Goal: Task Accomplishment & Management: Use online tool/utility

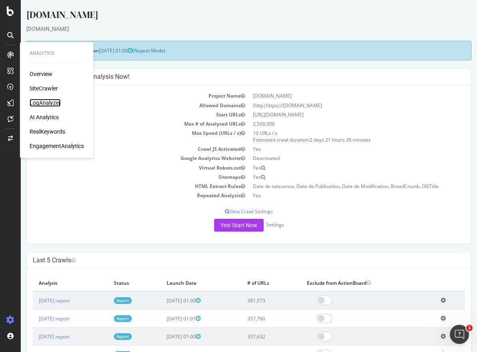
click at [51, 102] on div "LogAnalyzer" at bounding box center [45, 103] width 31 height 8
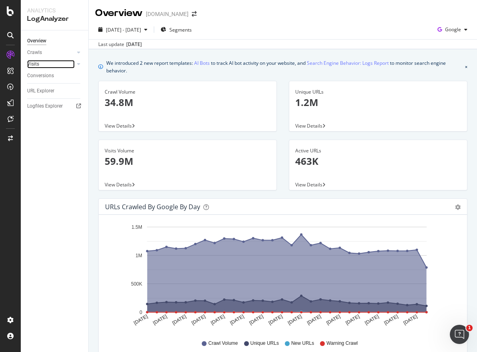
click at [72, 65] on div at bounding box center [71, 64] width 8 height 8
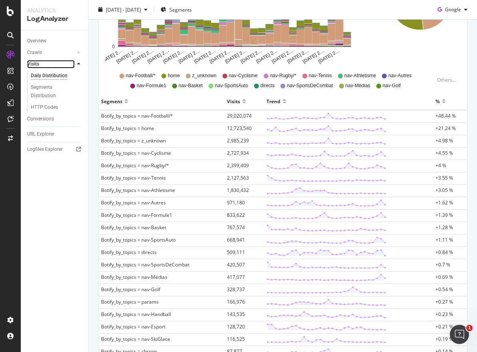
scroll to position [200, 0]
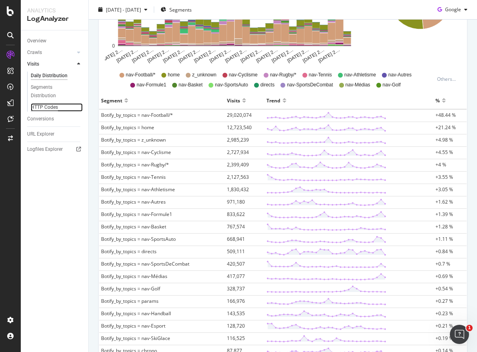
click at [47, 108] on div "HTTP Codes" at bounding box center [44, 107] width 27 height 8
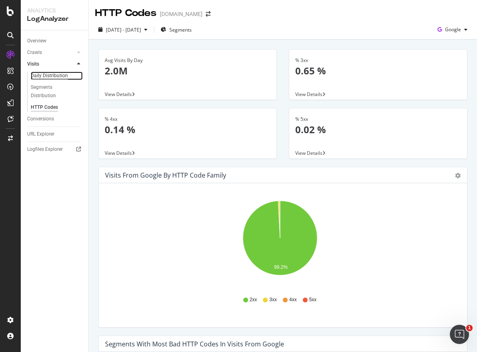
click at [52, 74] on div "Daily Distribution" at bounding box center [49, 76] width 37 height 8
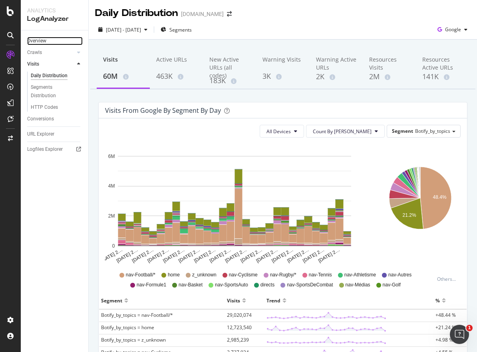
click at [48, 42] on link "Overview" at bounding box center [55, 41] width 56 height 8
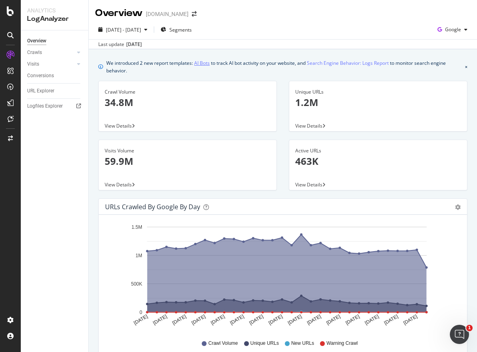
click at [202, 66] on link "AI Bots" at bounding box center [202, 63] width 16 height 8
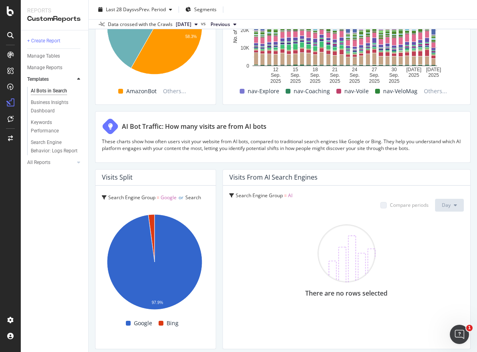
scroll to position [1359, 0]
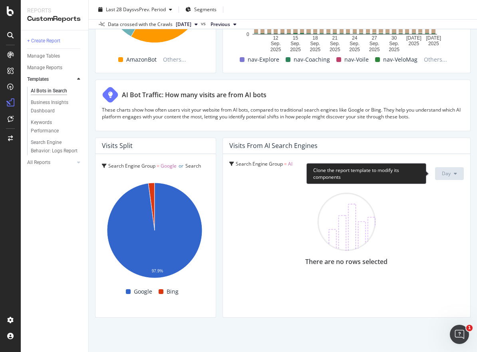
click at [442, 175] on span "Day" at bounding box center [446, 173] width 9 height 7
click at [312, 164] on div "Clone the report template to modify its components" at bounding box center [367, 173] width 120 height 21
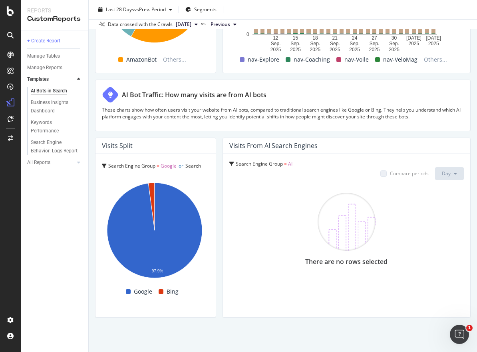
click at [415, 176] on div "Compare periods" at bounding box center [409, 173] width 39 height 7
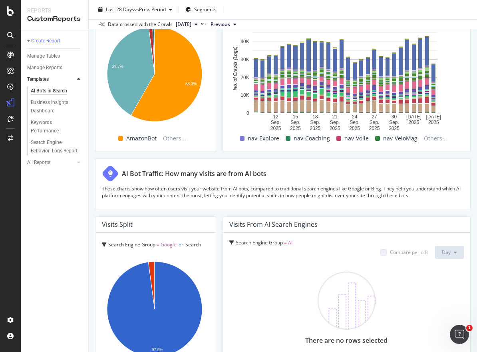
scroll to position [1199, 0]
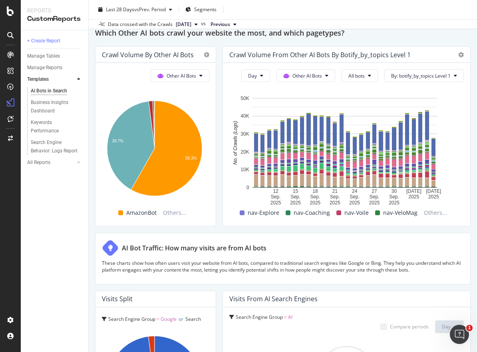
click at [228, 273] on p "These charts show how often users visit your website from AI bots, compared to …" at bounding box center [283, 266] width 362 height 14
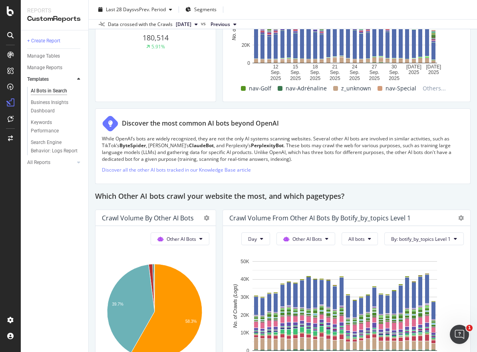
scroll to position [919, 0]
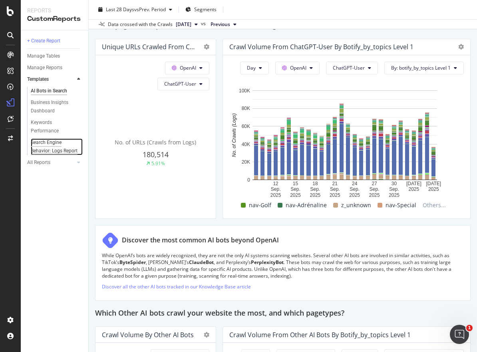
click at [60, 150] on div "Search Engine Behavior: Logs Report" at bounding box center [54, 146] width 47 height 17
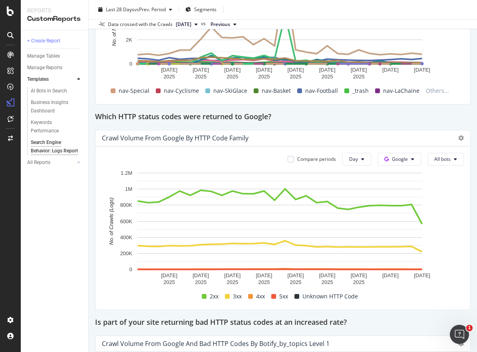
scroll to position [900, 0]
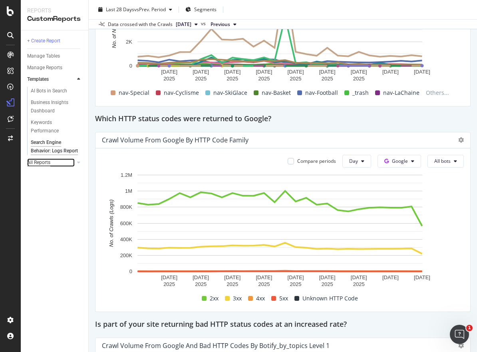
click at [42, 167] on div "All Reports" at bounding box center [38, 162] width 23 height 8
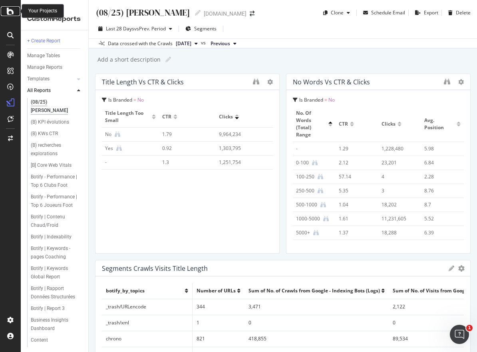
click at [10, 13] on icon at bounding box center [10, 11] width 7 height 10
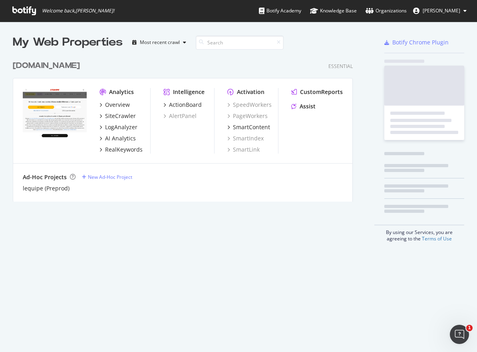
scroll to position [346, 465]
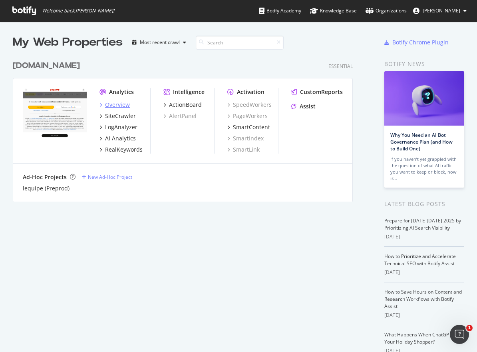
click at [125, 104] on div "Overview" at bounding box center [117, 105] width 25 height 8
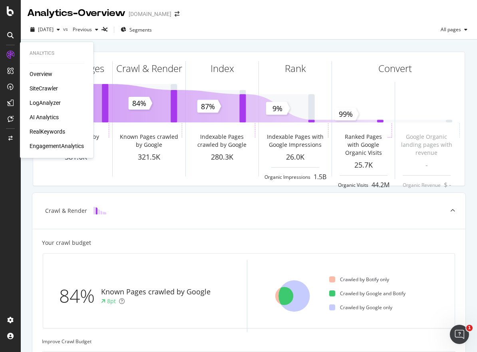
click at [46, 117] on div "AI Analytics" at bounding box center [44, 117] width 29 height 8
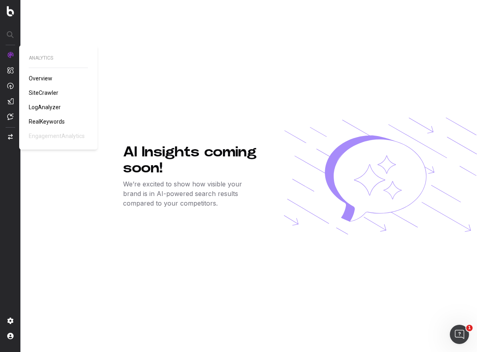
click at [9, 56] on img at bounding box center [10, 55] width 6 height 6
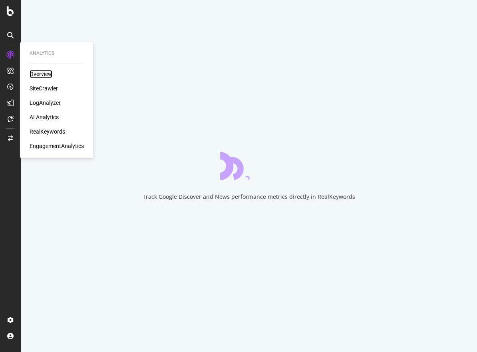
click at [47, 72] on div "Overview" at bounding box center [41, 74] width 23 height 8
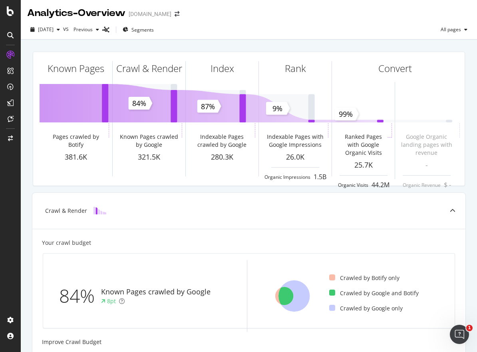
click at [12, 34] on icon at bounding box center [10, 35] width 6 height 6
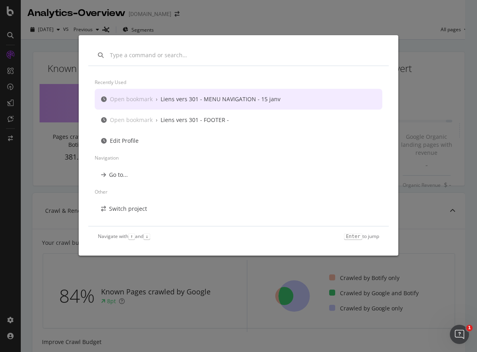
scroll to position [14, 0]
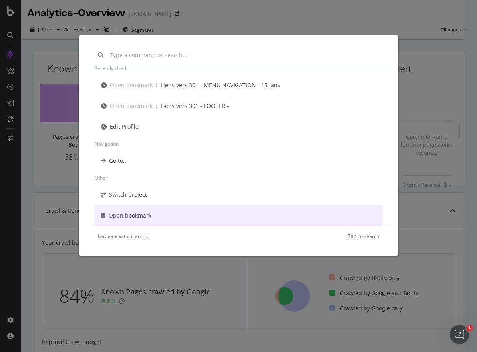
click at [412, 123] on div "Recently used Open bookmark › Liens vers 301 - MENU NAVIGATION - 15 janv Open b…" at bounding box center [238, 176] width 477 height 352
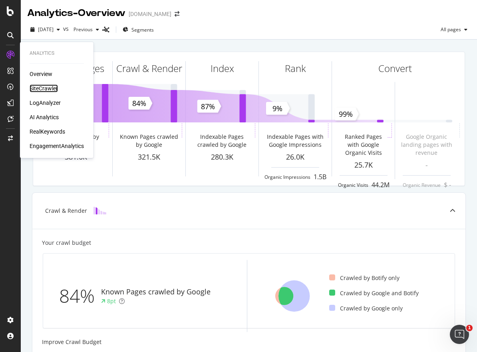
click at [40, 90] on div "SiteCrawler" at bounding box center [44, 88] width 28 height 8
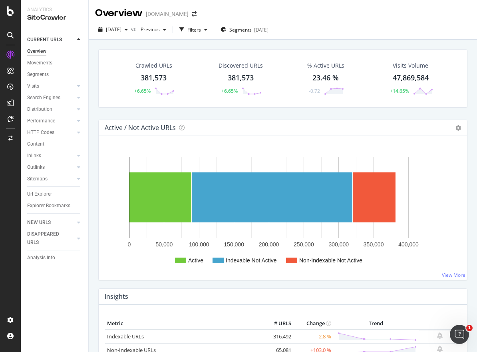
click at [13, 38] on icon at bounding box center [10, 35] width 6 height 6
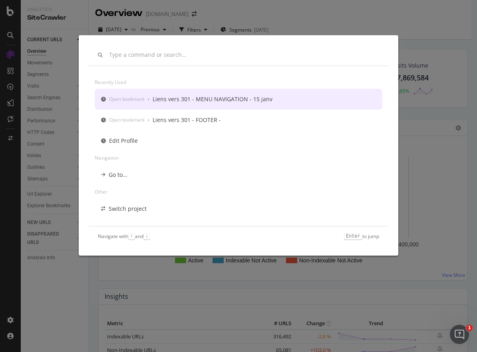
click at [372, 12] on div "Recently used Open bookmark › Liens vers 301 - MENU NAVIGATION - 15 janv Open b…" at bounding box center [238, 176] width 477 height 352
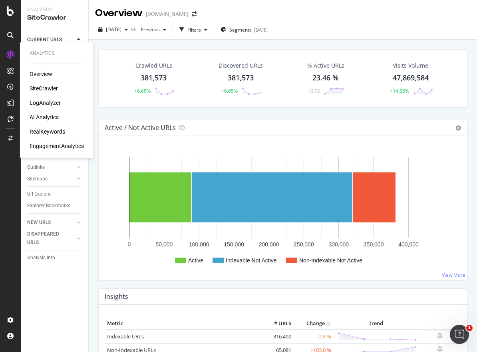
click at [47, 85] on div "SiteCrawler" at bounding box center [44, 88] width 28 height 8
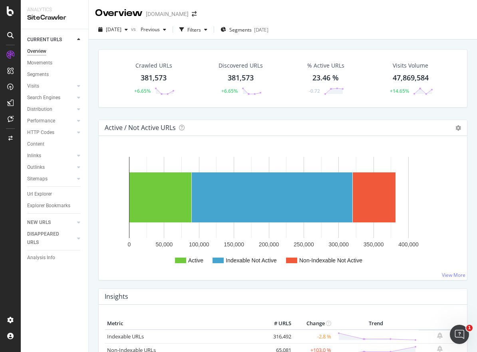
click at [11, 37] on icon at bounding box center [10, 35] width 6 height 6
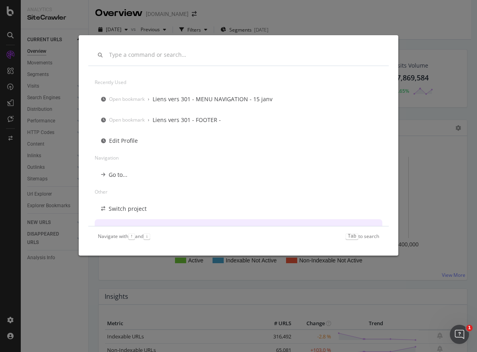
scroll to position [14, 0]
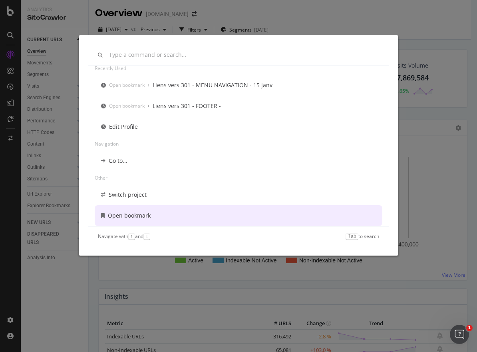
click at [9, 12] on div "Recently used Open bookmark › Liens vers 301 - MENU NAVIGATION - 15 janv Open b…" at bounding box center [238, 176] width 477 height 352
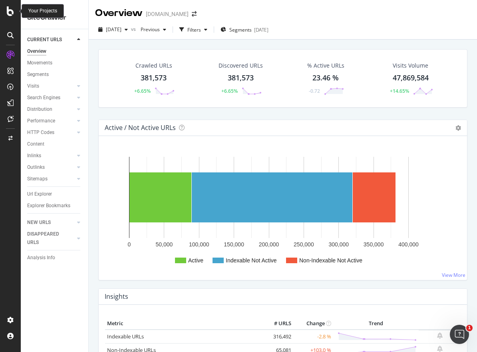
click at [12, 10] on icon at bounding box center [10, 11] width 7 height 10
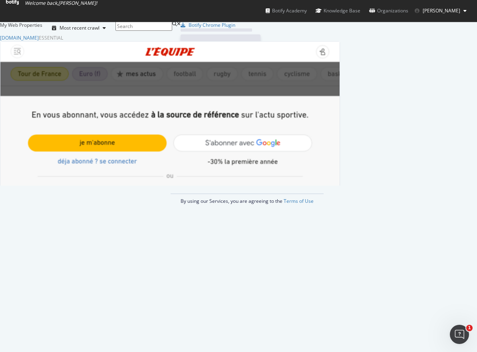
scroll to position [346, 465]
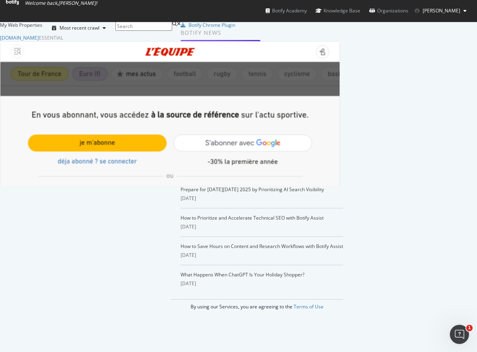
click at [50, 92] on img "grid" at bounding box center [169, 177] width 339 height 271
click at [61, 340] on div "SiteCrawler" at bounding box center [45, 344] width 31 height 8
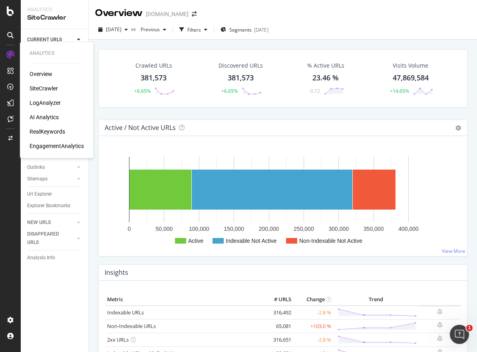
click at [39, 74] on div "Overview" at bounding box center [41, 74] width 23 height 8
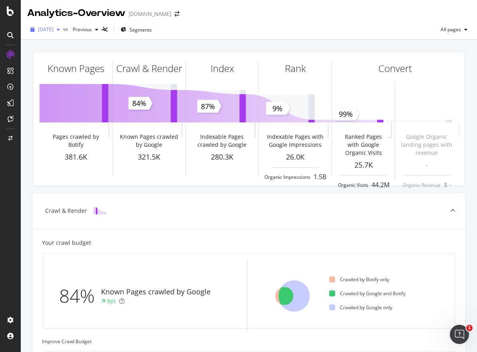
click at [63, 32] on div "2025 Sep. 30th" at bounding box center [45, 30] width 36 height 12
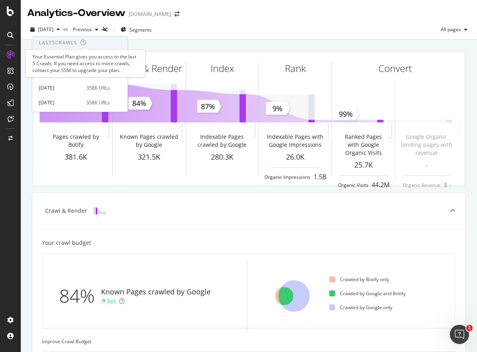
click at [85, 40] on icon at bounding box center [83, 43] width 6 height 6
click at [63, 40] on div "Last 5 Crawls" at bounding box center [58, 42] width 38 height 7
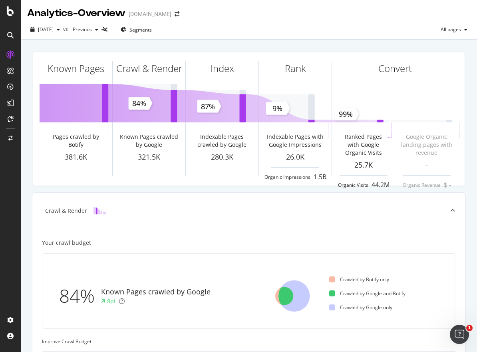
click at [58, 14] on div "Analytics - Overview" at bounding box center [76, 13] width 98 height 14
click at [117, 16] on div "Analytics - Overview" at bounding box center [76, 13] width 98 height 14
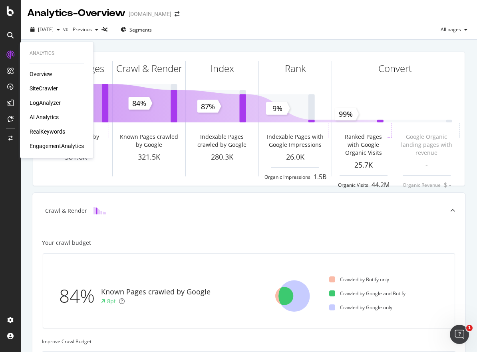
click at [42, 71] on div "Overview" at bounding box center [41, 74] width 23 height 8
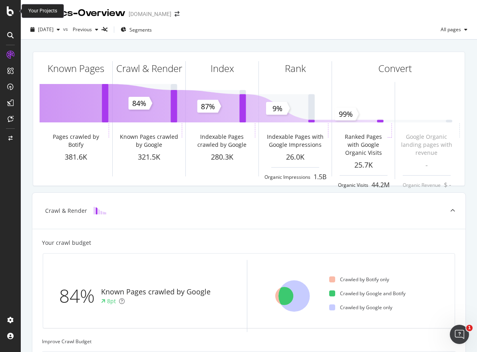
click at [9, 12] on icon at bounding box center [10, 11] width 7 height 10
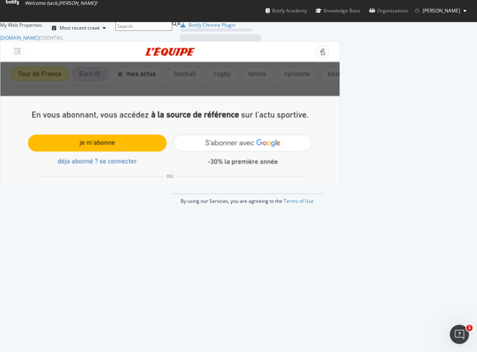
scroll to position [346, 465]
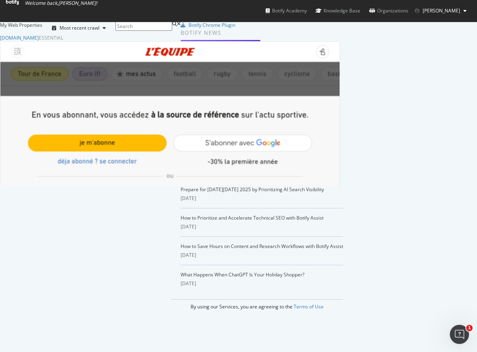
click at [68, 114] on img "grid" at bounding box center [169, 177] width 339 height 271
click at [109, 34] on div "Most recent crawl" at bounding box center [79, 28] width 60 height 12
click at [164, 69] on div "Alphabetical order" at bounding box center [150, 69] width 41 height 7
click at [111, 30] on div "button" at bounding box center [107, 28] width 10 height 5
click at [171, 54] on div "Most recent crawl" at bounding box center [150, 57] width 41 height 7
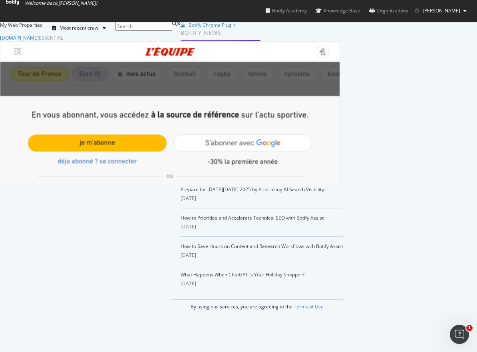
click at [447, 15] on button "[PERSON_NAME]" at bounding box center [440, 10] width 65 height 13
click at [19, 5] on icon at bounding box center [12, 2] width 13 height 5
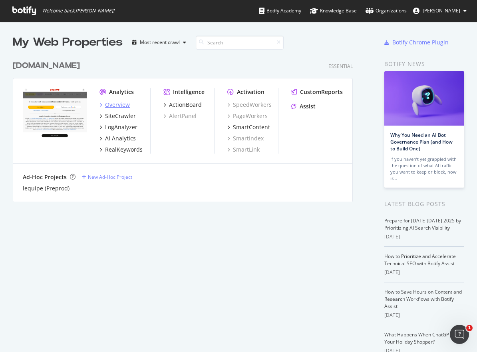
click at [118, 106] on div "Overview" at bounding box center [117, 105] width 25 height 8
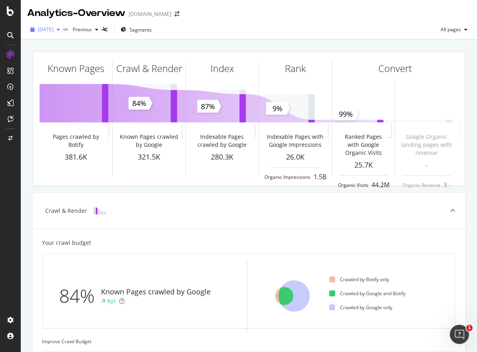
click at [63, 29] on div "button" at bounding box center [59, 29] width 10 height 5
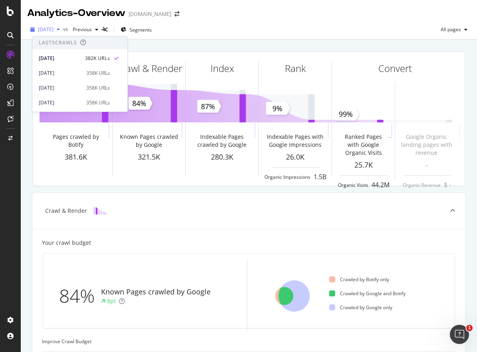
click at [63, 29] on div "button" at bounding box center [59, 29] width 10 height 5
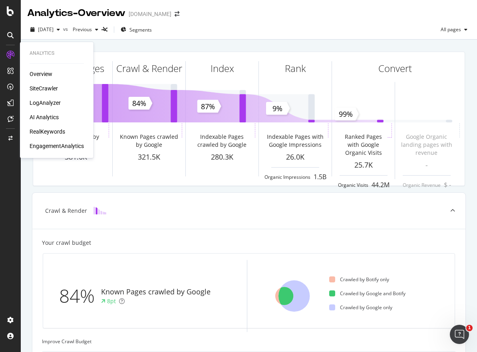
click at [43, 92] on div "SiteCrawler" at bounding box center [44, 88] width 28 height 8
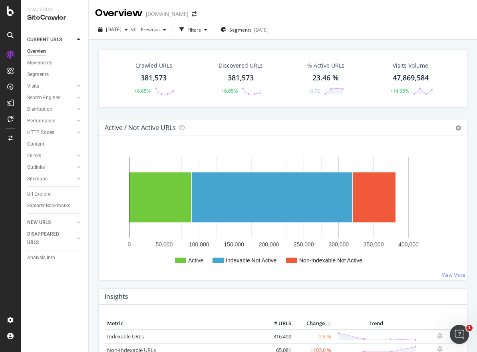
scroll to position [160, 0]
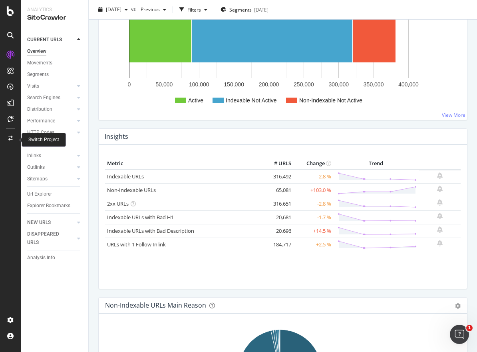
click at [9, 137] on icon at bounding box center [10, 138] width 4 height 5
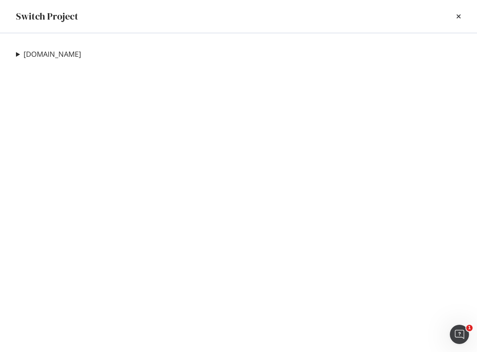
click at [13, 54] on div "[DOMAIN_NAME] lequipe (Preprod) Ad-Hoc Project" at bounding box center [238, 192] width 477 height 318
click at [15, 54] on div "[DOMAIN_NAME] lequipe (Preprod) Ad-Hoc Project" at bounding box center [238, 192] width 477 height 318
click at [32, 53] on link "[DOMAIN_NAME]" at bounding box center [53, 54] width 58 height 8
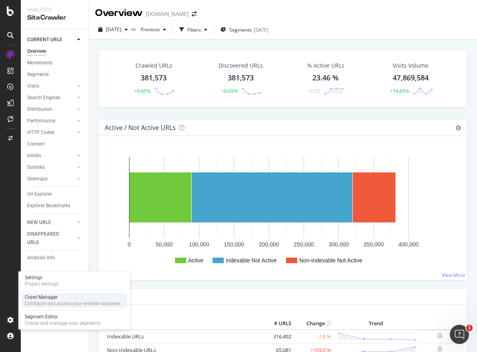
click at [49, 299] on div "Crawl Manager" at bounding box center [73, 297] width 96 height 6
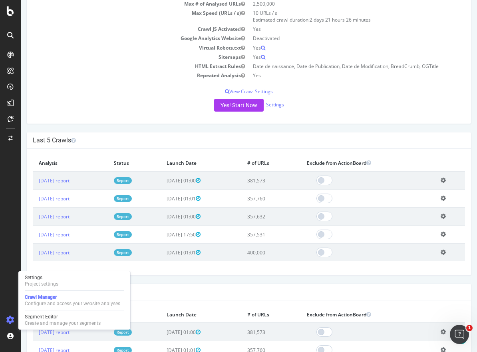
scroll to position [40, 0]
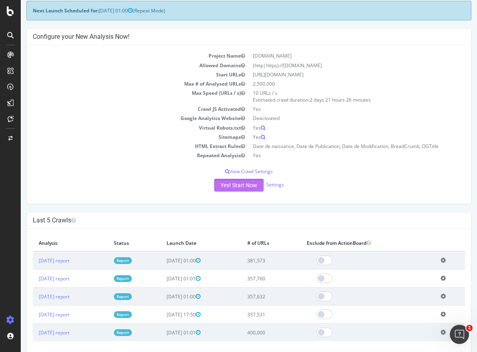
click at [240, 185] on button "Yes! Start Now" at bounding box center [239, 185] width 50 height 13
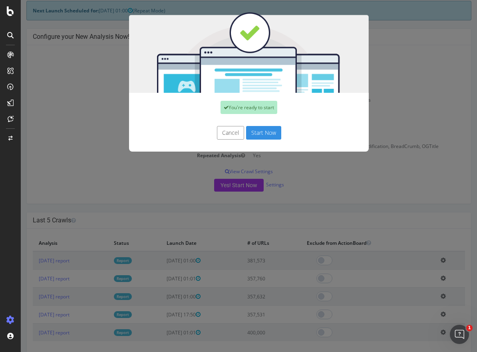
click at [260, 133] on button "Start Now" at bounding box center [263, 133] width 35 height 14
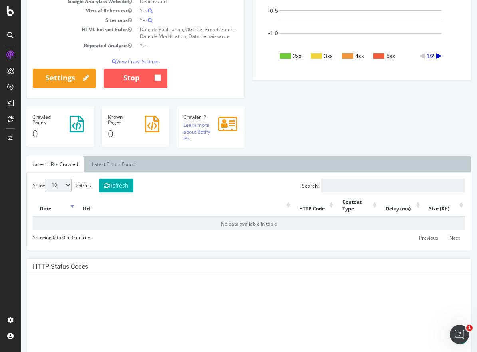
scroll to position [160, 0]
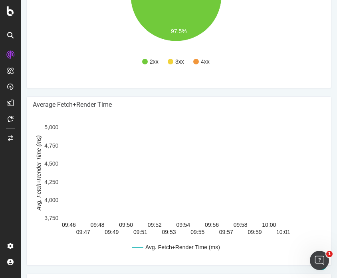
scroll to position [922, 0]
